Goal: Connect with others: Connect with others

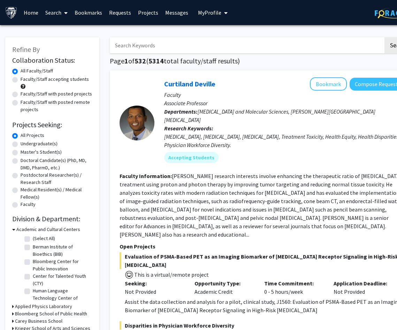
click at [156, 49] on input "Search Keywords" at bounding box center [246, 45] width 273 height 16
type input "dawson"
click at [384, 37] on button "Search" at bounding box center [398, 45] width 29 height 16
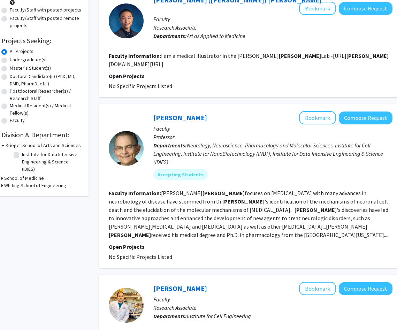
scroll to position [84, 21]
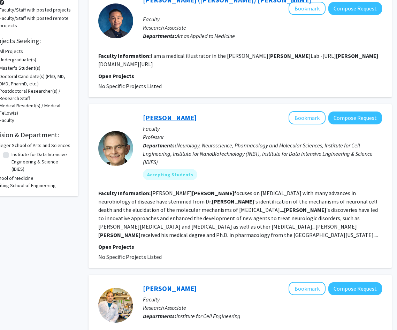
click at [174, 113] on link "Ted Dawson" at bounding box center [170, 117] width 54 height 9
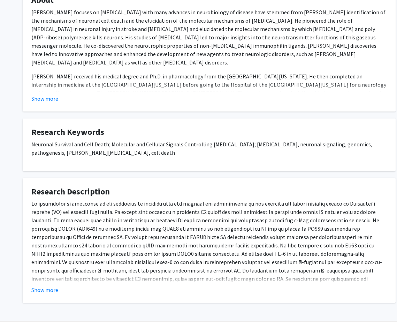
scroll to position [165, 0]
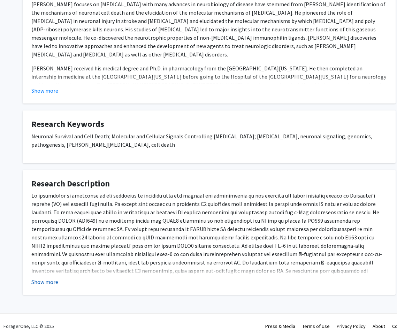
click at [48, 278] on button "Show more" at bounding box center [44, 282] width 27 height 8
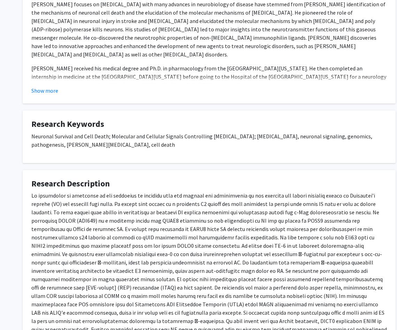
scroll to position [167, 0]
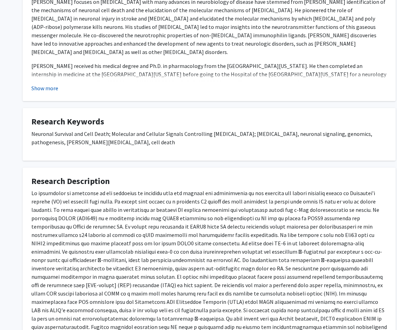
click at [53, 84] on button "Show more" at bounding box center [44, 88] width 27 height 8
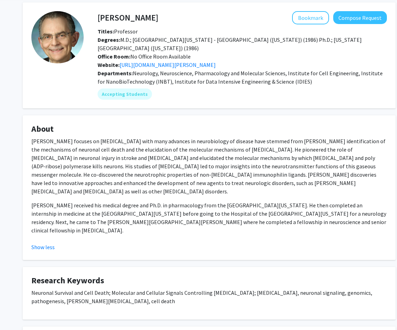
scroll to position [0, 0]
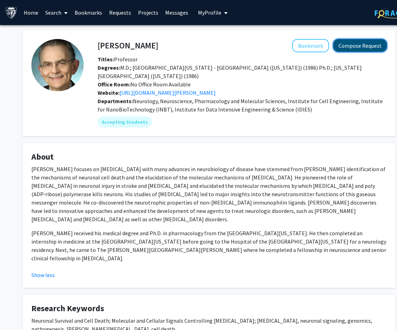
click at [356, 45] on button "Compose Request" at bounding box center [360, 45] width 54 height 13
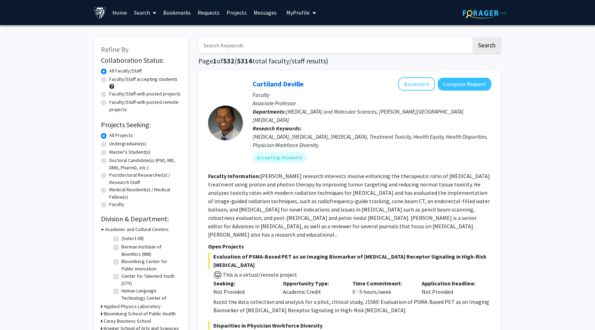
click at [277, 49] on input "Search Keywords" at bounding box center [334, 45] width 273 height 16
type input "[PERSON_NAME]"
click at [473, 37] on button "Search" at bounding box center [487, 45] width 29 height 16
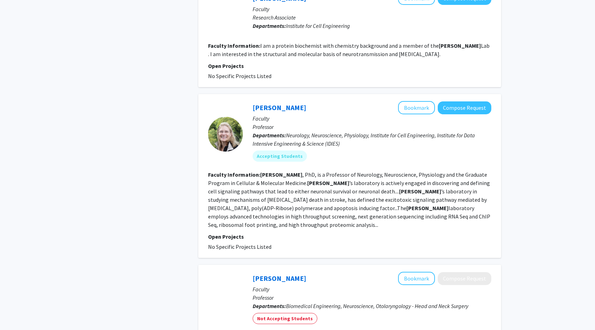
scroll to position [374, 0]
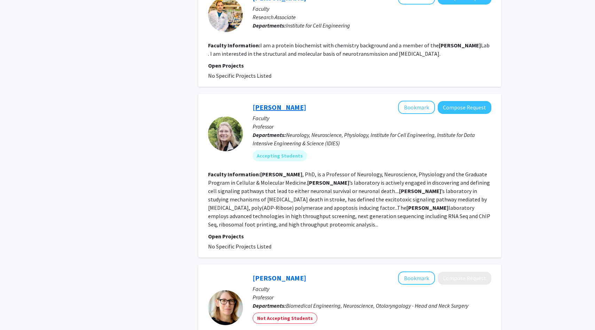
click at [277, 103] on link "[PERSON_NAME]" at bounding box center [280, 107] width 54 height 9
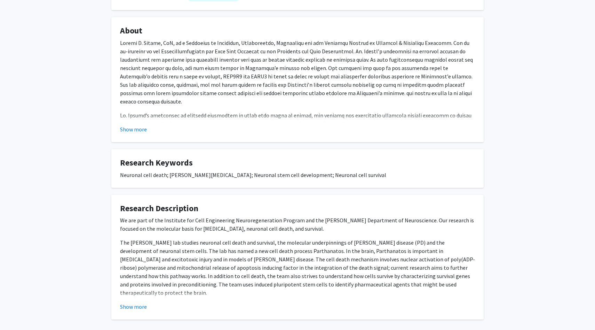
scroll to position [159, 0]
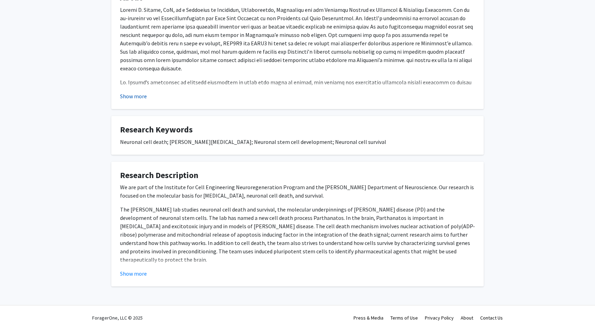
click at [140, 95] on button "Show more" at bounding box center [133, 96] width 27 height 8
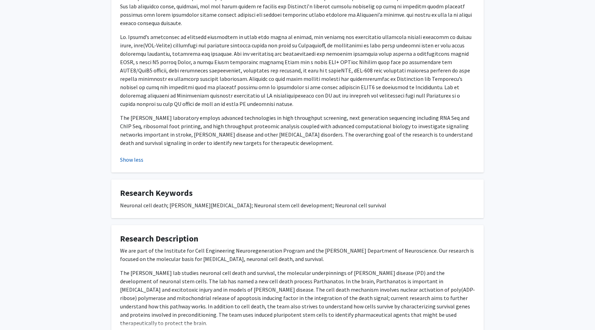
scroll to position [259, 0]
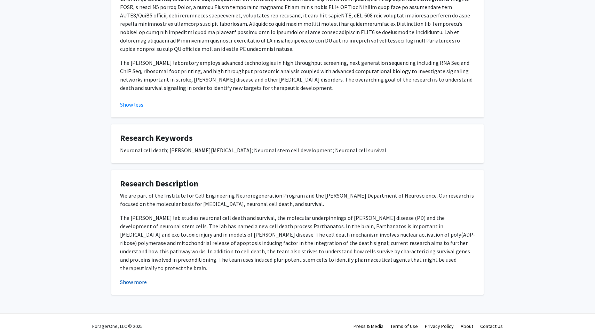
click at [130, 278] on button "Show more" at bounding box center [133, 282] width 27 height 8
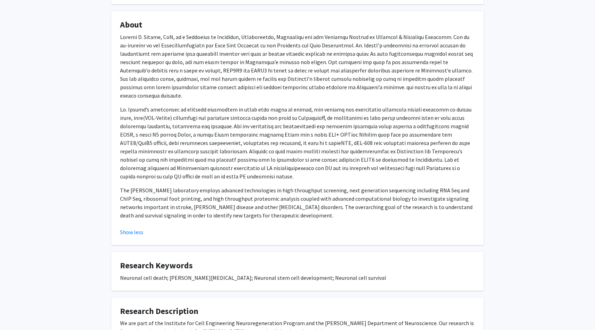
scroll to position [0, 0]
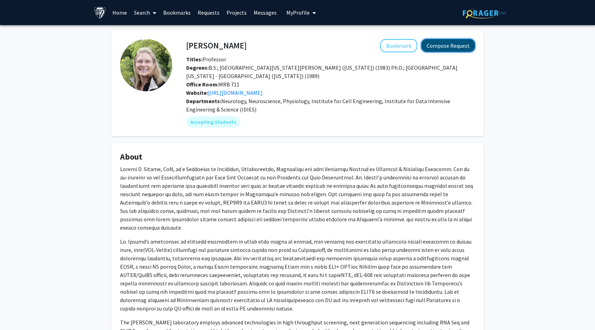
click at [458, 43] on button "Compose Request" at bounding box center [449, 45] width 54 height 13
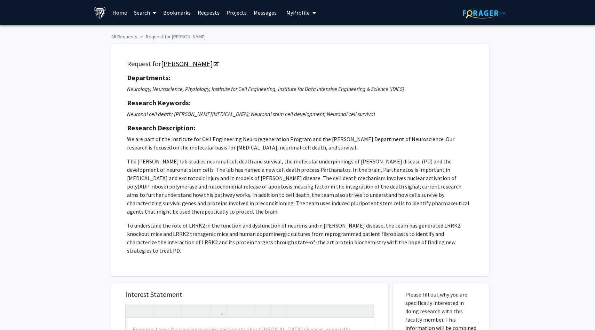
click at [214, 64] on icon "Opens in a new tab" at bounding box center [216, 64] width 5 height 5
